Goal: Transaction & Acquisition: Purchase product/service

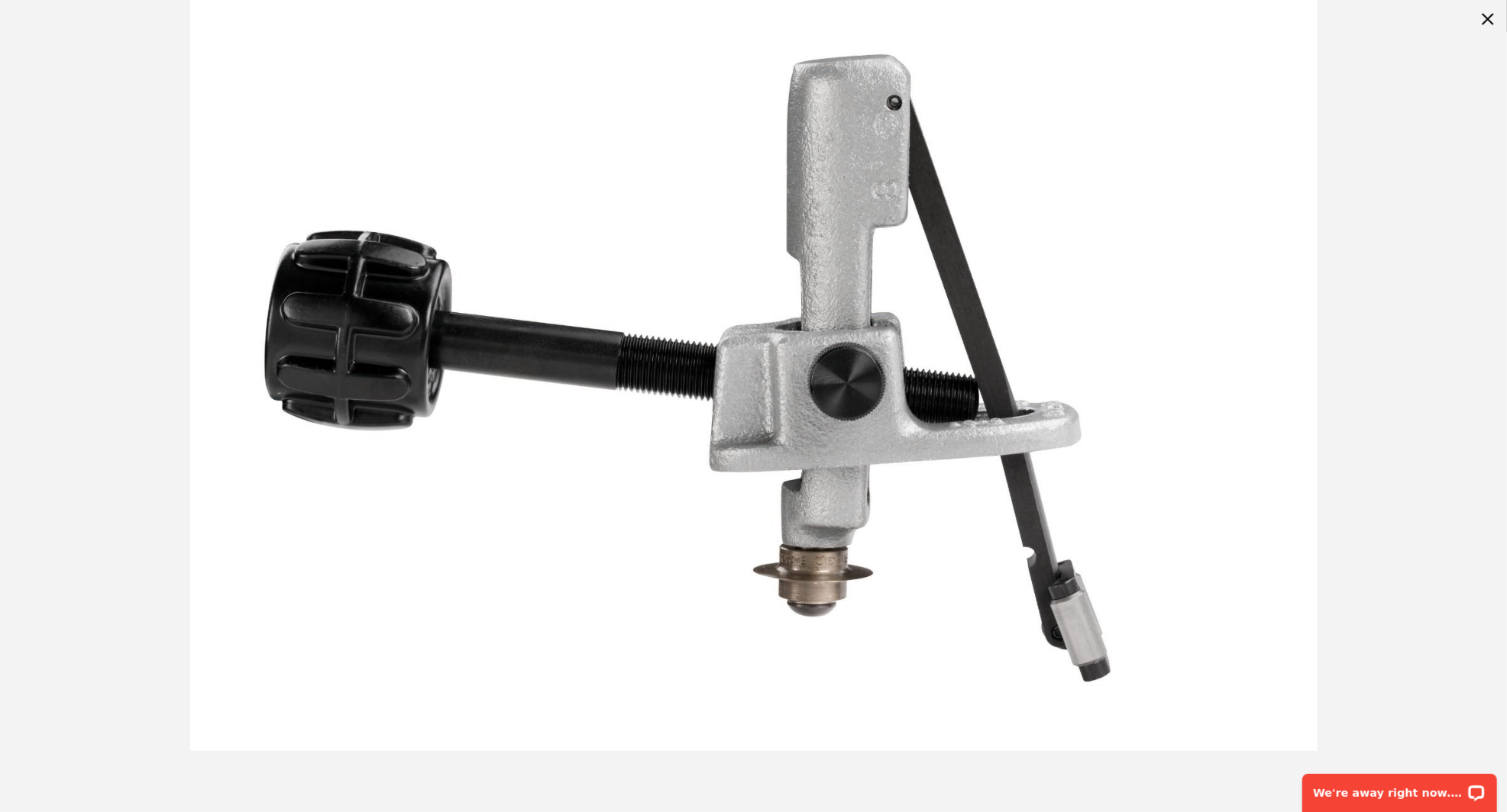
click at [1058, 360] on img at bounding box center [753, 375] width 1127 height 751
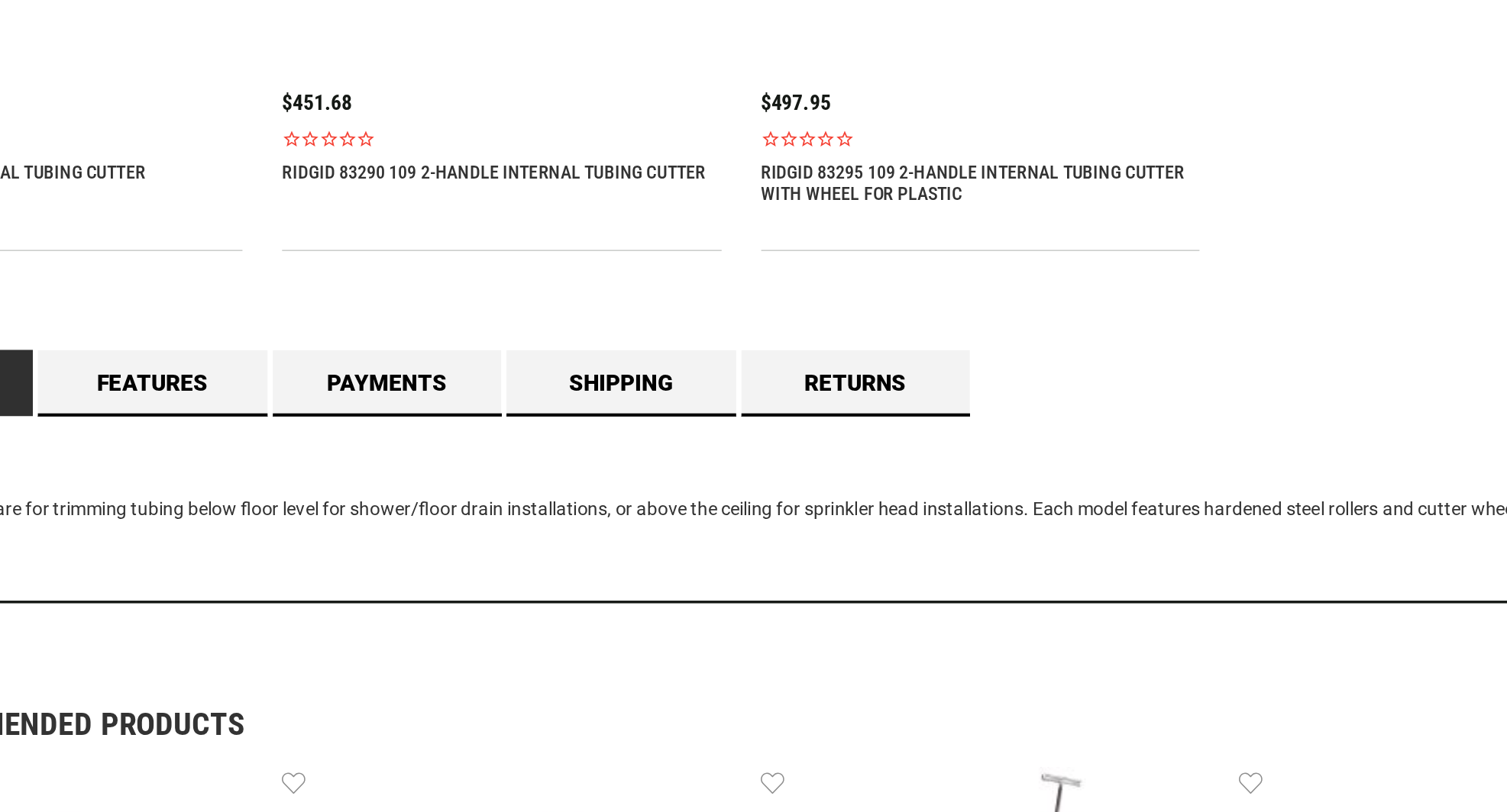
scroll to position [1153, 0]
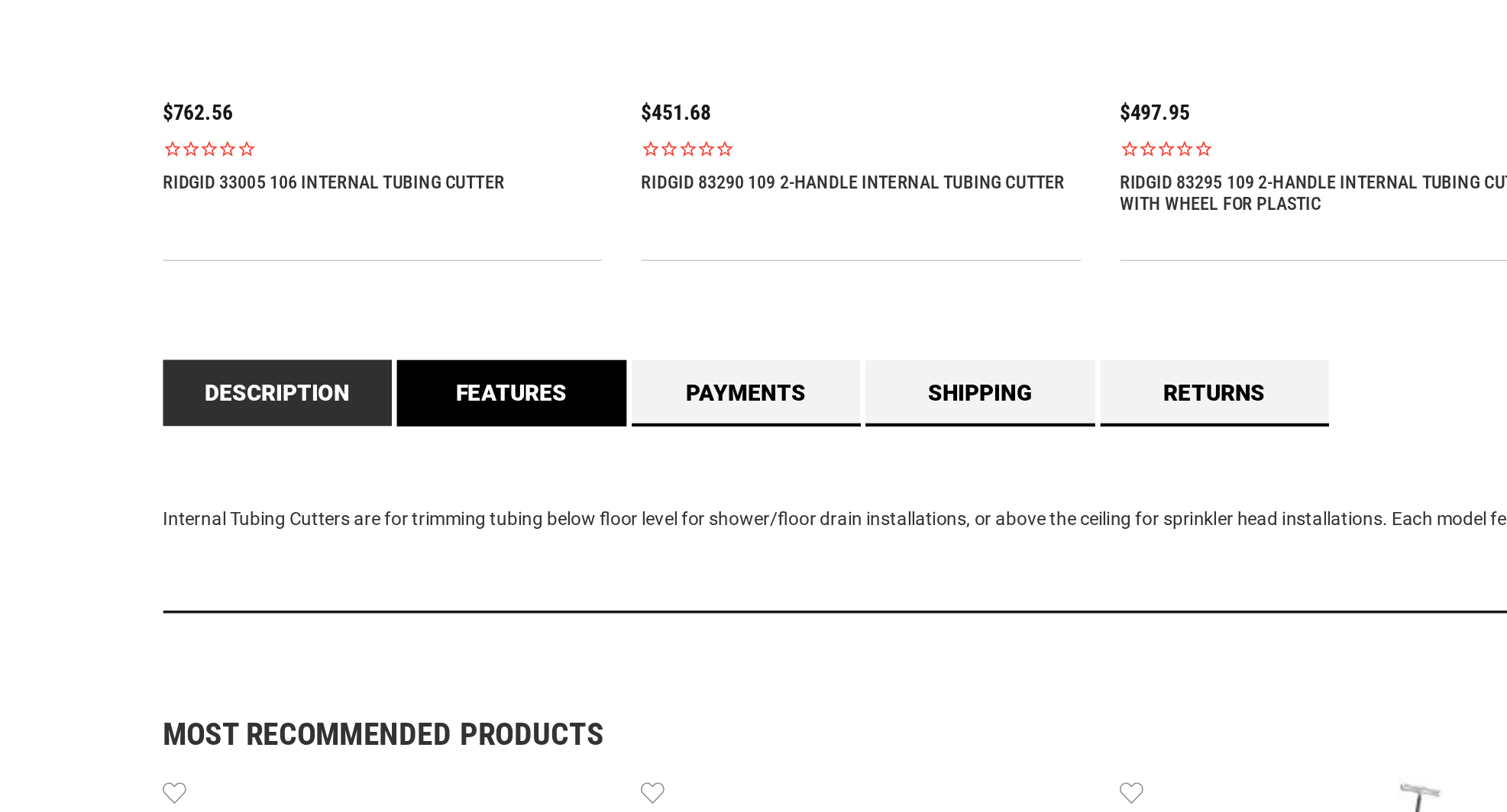
click at [428, 329] on link "Features" at bounding box center [413, 327] width 133 height 38
